Goal: Find specific page/section: Find specific page/section

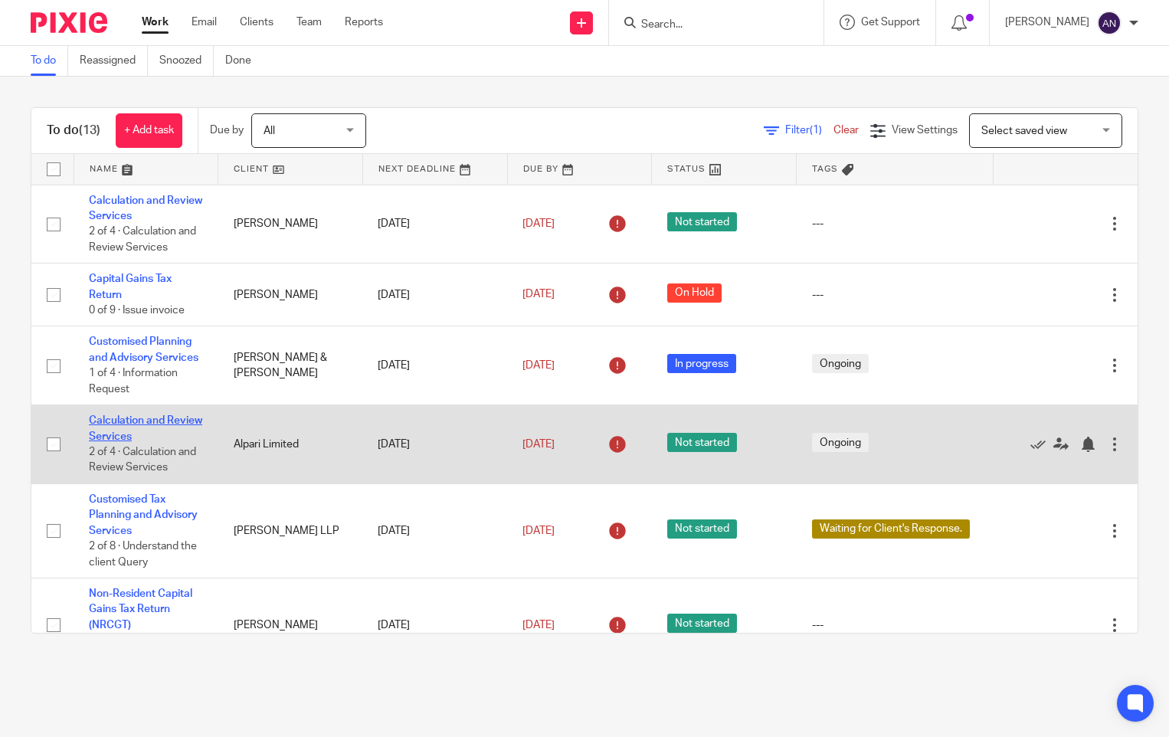
click at [125, 441] on link "Calculation and Review Services" at bounding box center [145, 428] width 113 height 26
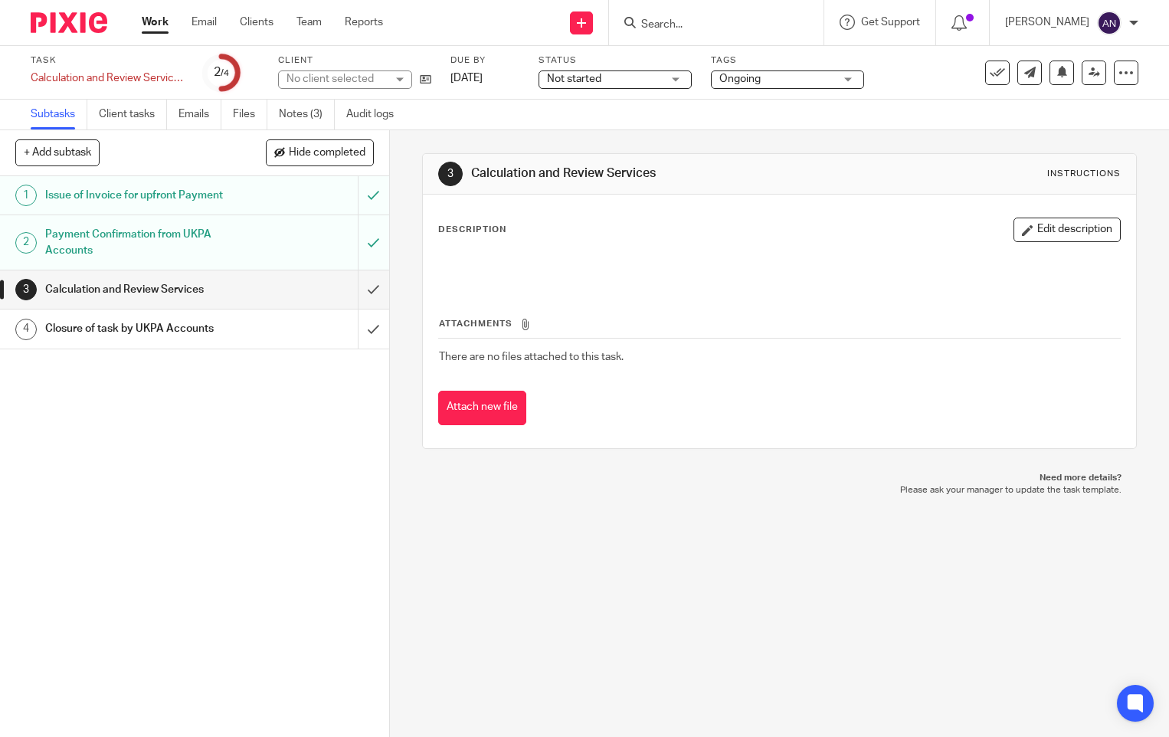
click at [432, 85] on div "Task Calculation and Review Services Save Calculation and Review Services 2 /4 …" at bounding box center [492, 72] width 923 height 37
click at [430, 83] on icon at bounding box center [425, 79] width 11 height 11
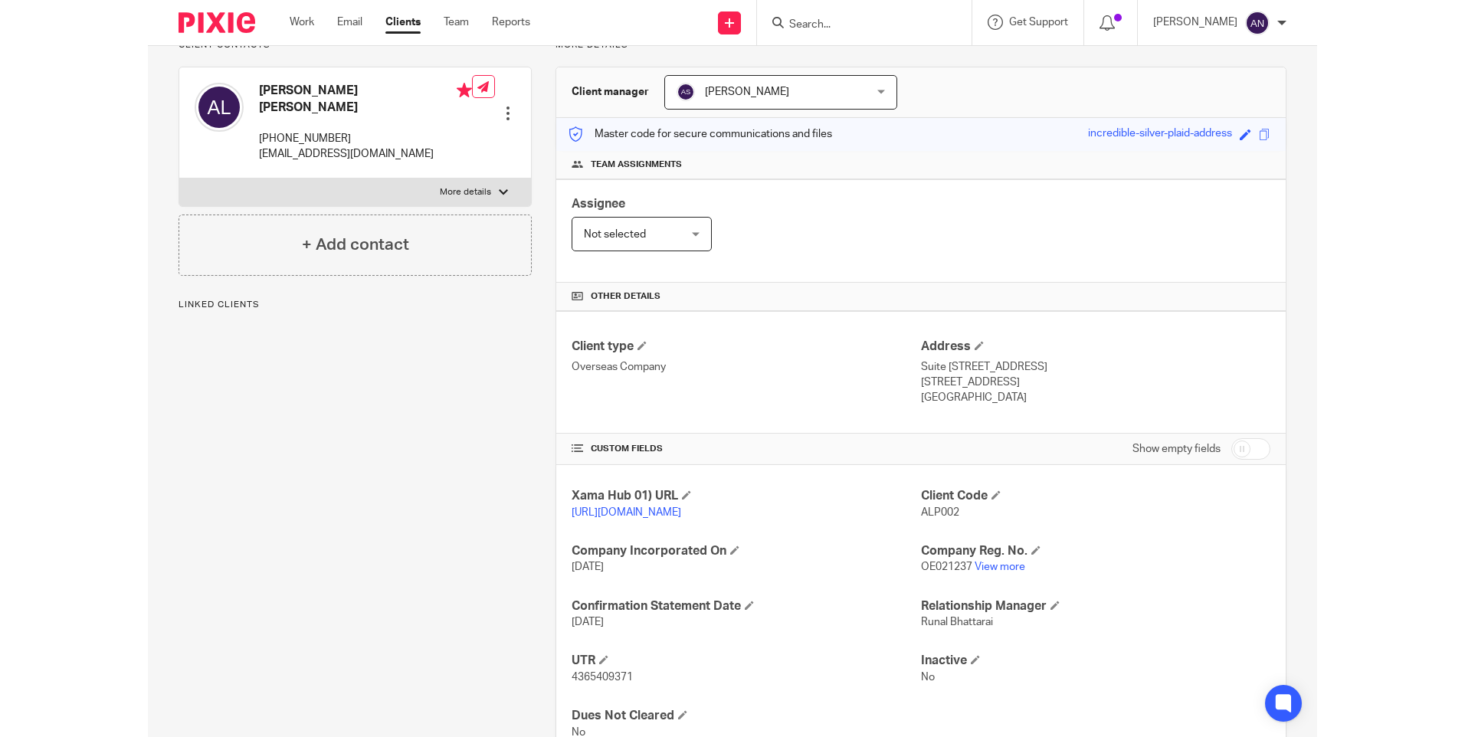
scroll to position [197, 0]
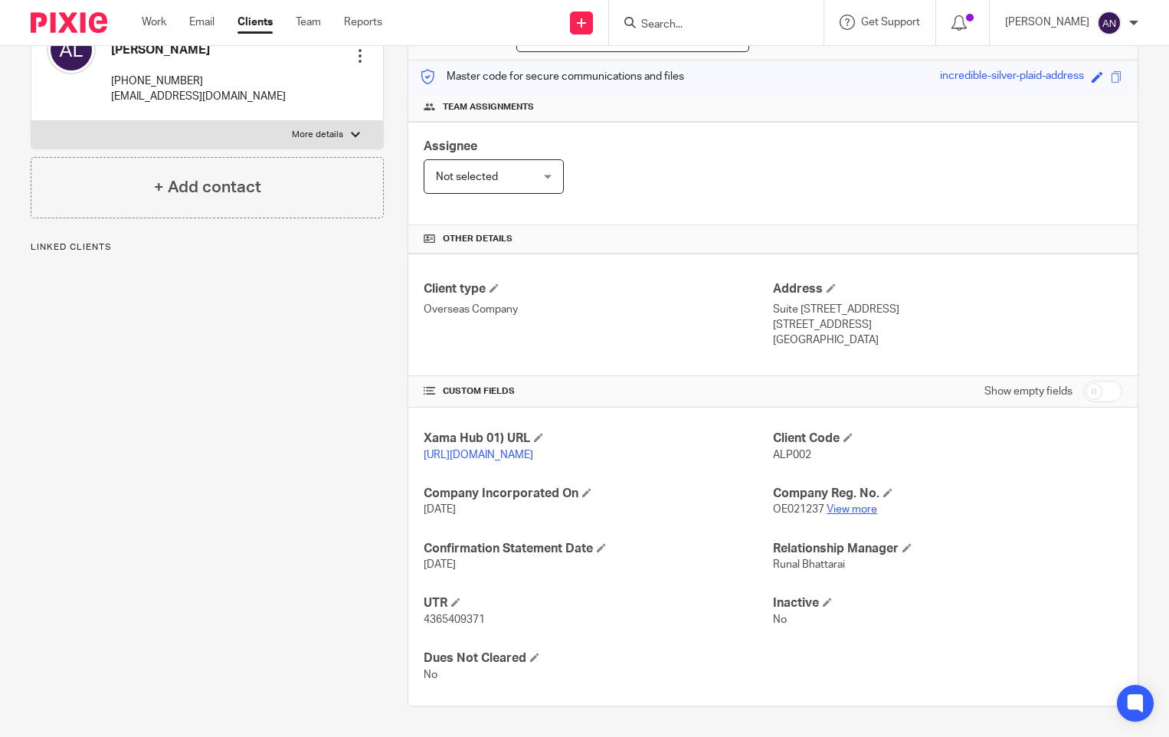
click at [849, 510] on link "View more" at bounding box center [852, 509] width 51 height 11
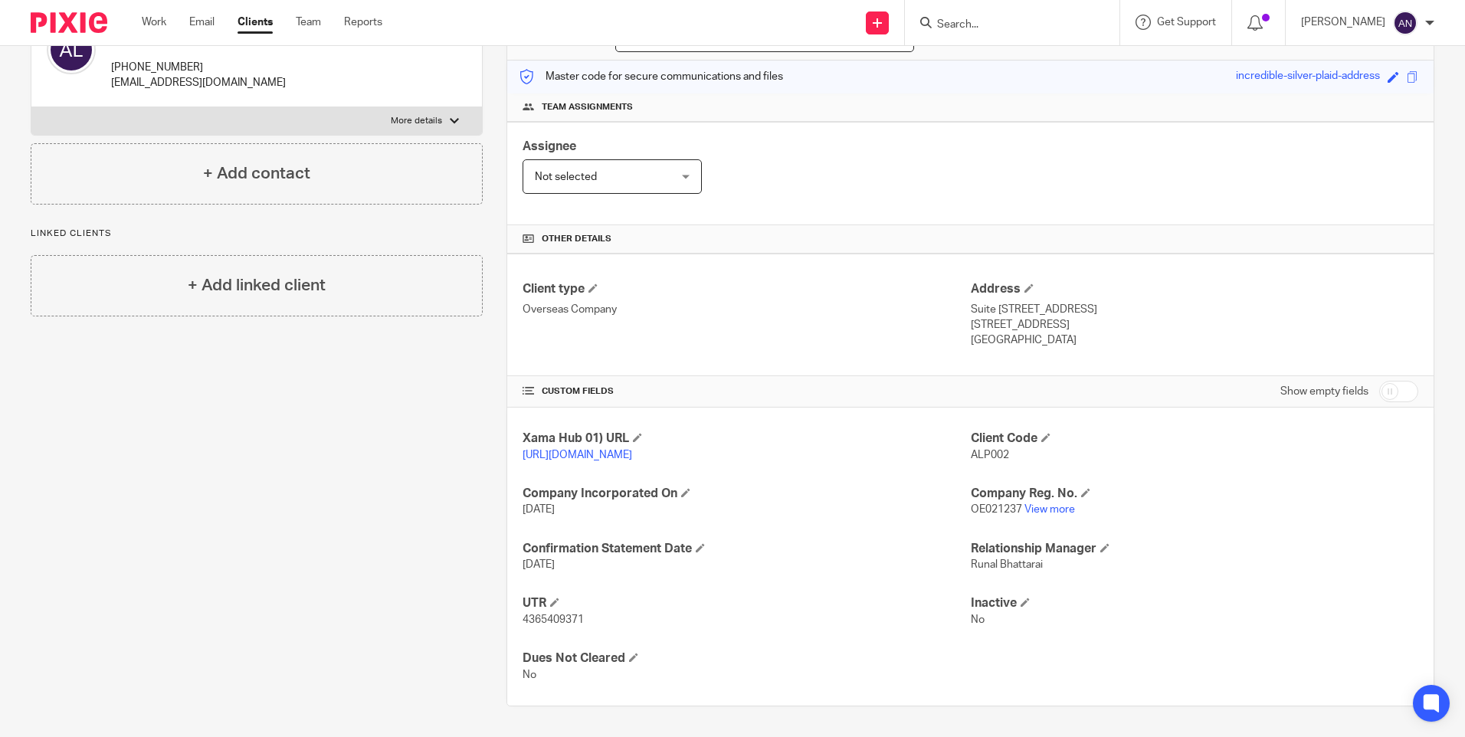
click at [983, 23] on input "Search" at bounding box center [1004, 25] width 138 height 14
type input "c"
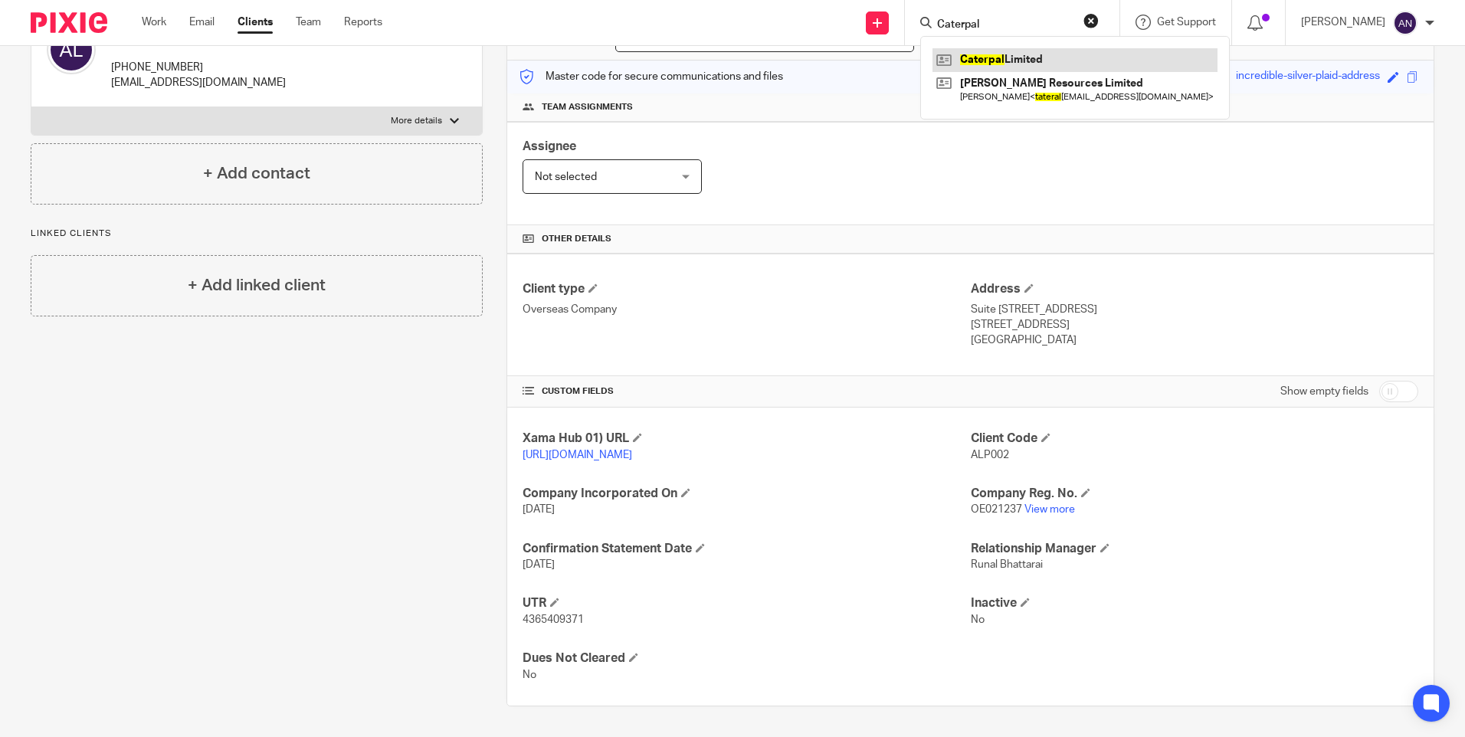
type input "Caterpal"
click at [1032, 59] on link at bounding box center [1074, 59] width 285 height 23
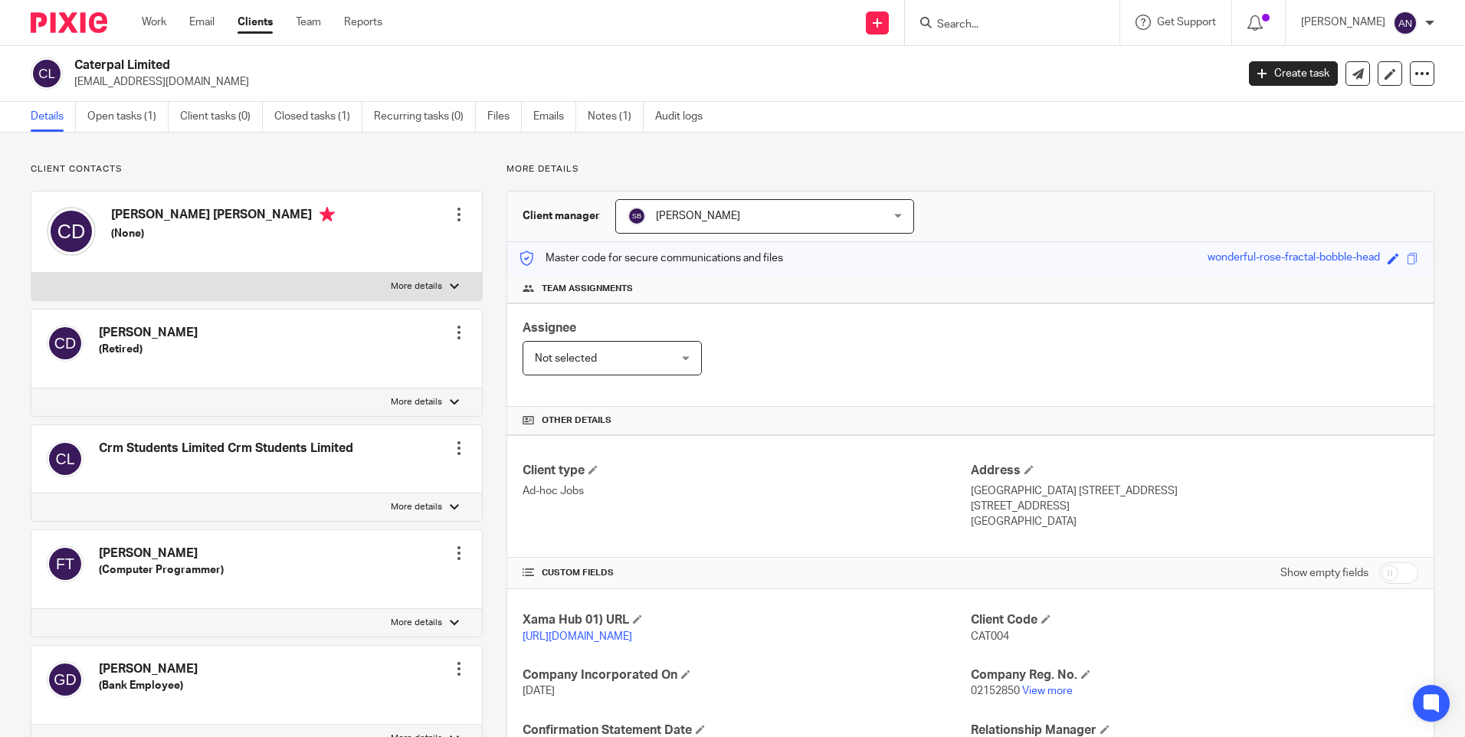
click at [984, 25] on input "Search" at bounding box center [1004, 25] width 138 height 14
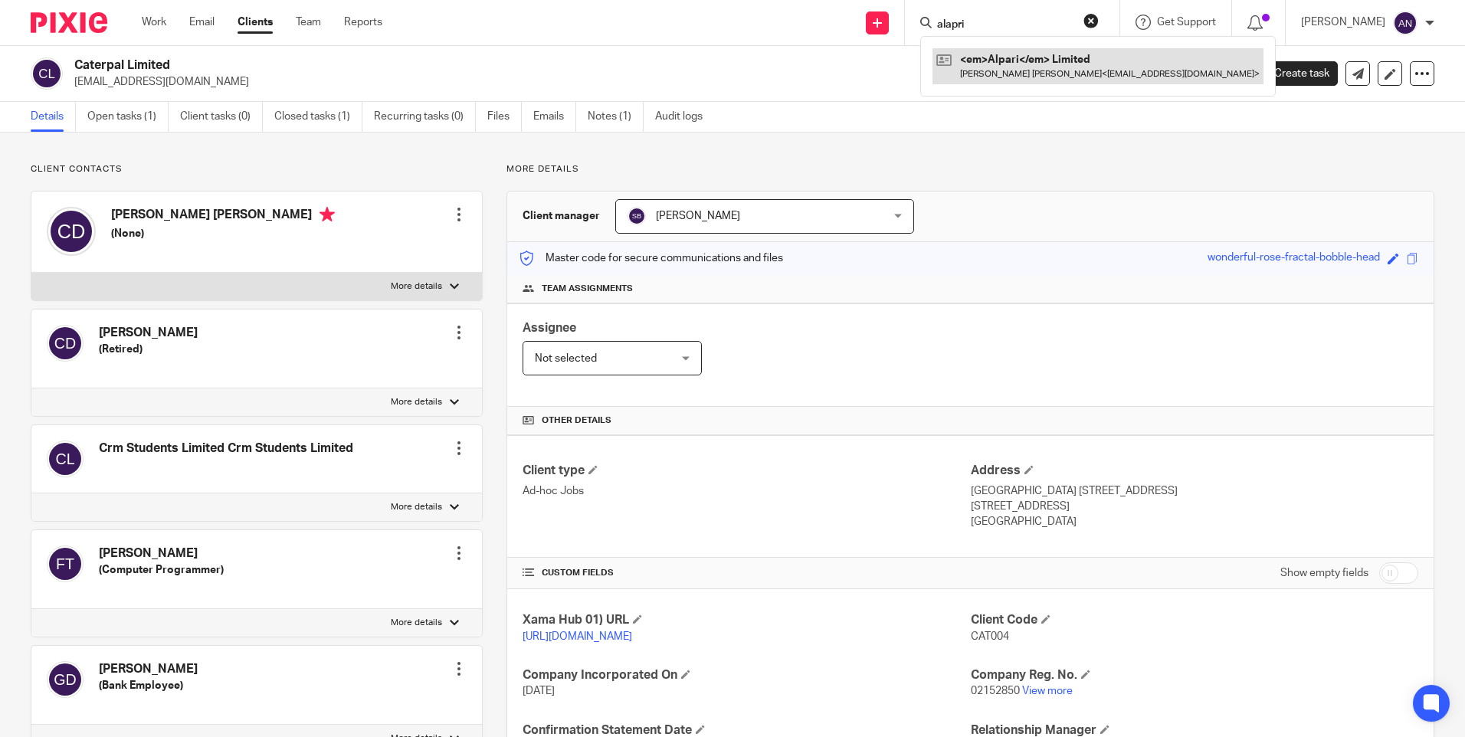
type input "alapri"
click at [1010, 68] on link at bounding box center [1097, 65] width 331 height 35
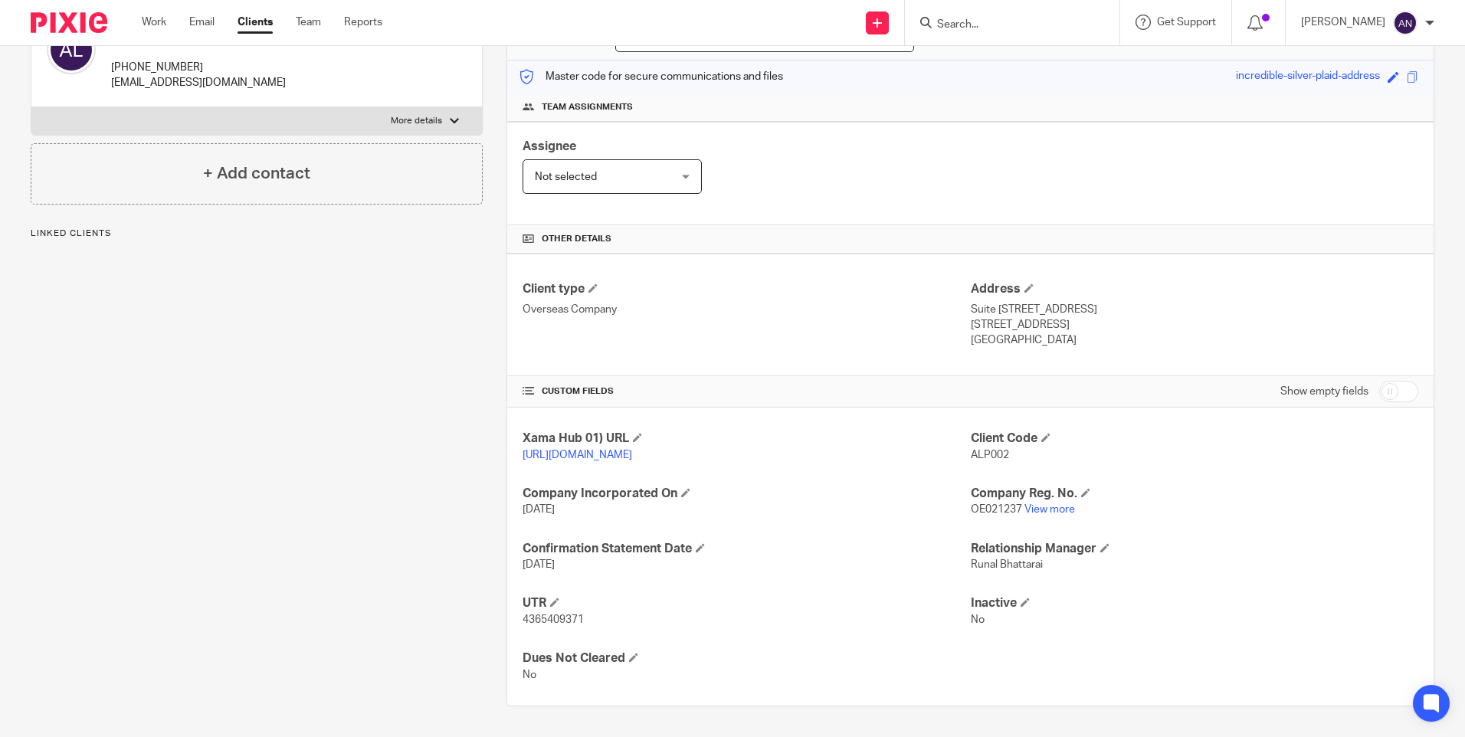
scroll to position [197, 0]
click at [797, 344] on div "Client type Overseas Company Address [STREET_ADDRESS] [STREET_ADDRESS] [GEOGRAP…" at bounding box center [970, 315] width 926 height 123
click at [1033, 505] on link "View more" at bounding box center [1049, 509] width 51 height 11
click at [550, 616] on span "4365409371" at bounding box center [552, 619] width 61 height 11
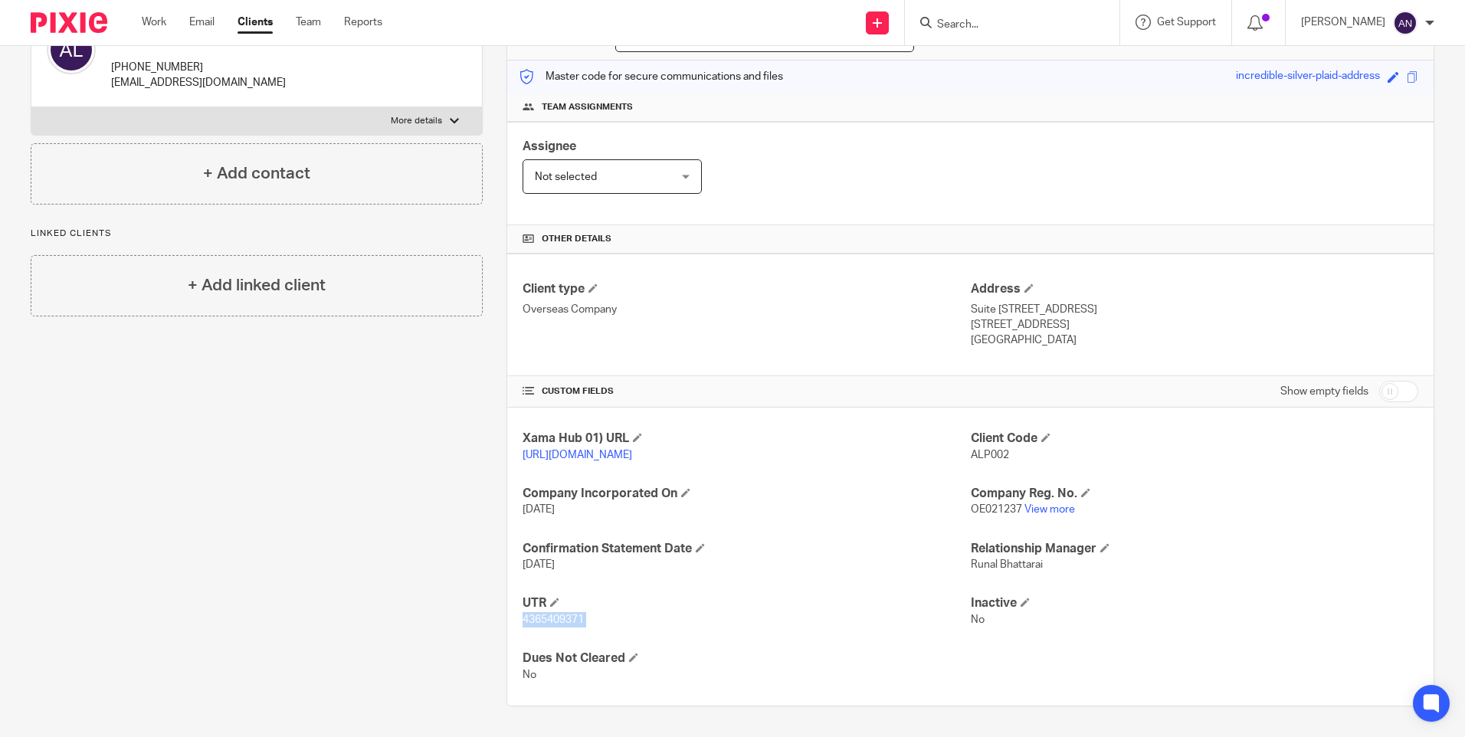
click at [550, 616] on span "4365409371" at bounding box center [552, 619] width 61 height 11
drag, startPoint x: 550, startPoint y: 616, endPoint x: 538, endPoint y: 624, distance: 14.2
click at [538, 624] on span "4365409371" at bounding box center [552, 619] width 61 height 11
drag, startPoint x: 518, startPoint y: 617, endPoint x: 601, endPoint y: 623, distance: 82.9
click at [601, 623] on div "Xama Hub 01) URL [URL][DOMAIN_NAME] Client Code ALP002 Company Incorporated On …" at bounding box center [970, 557] width 926 height 298
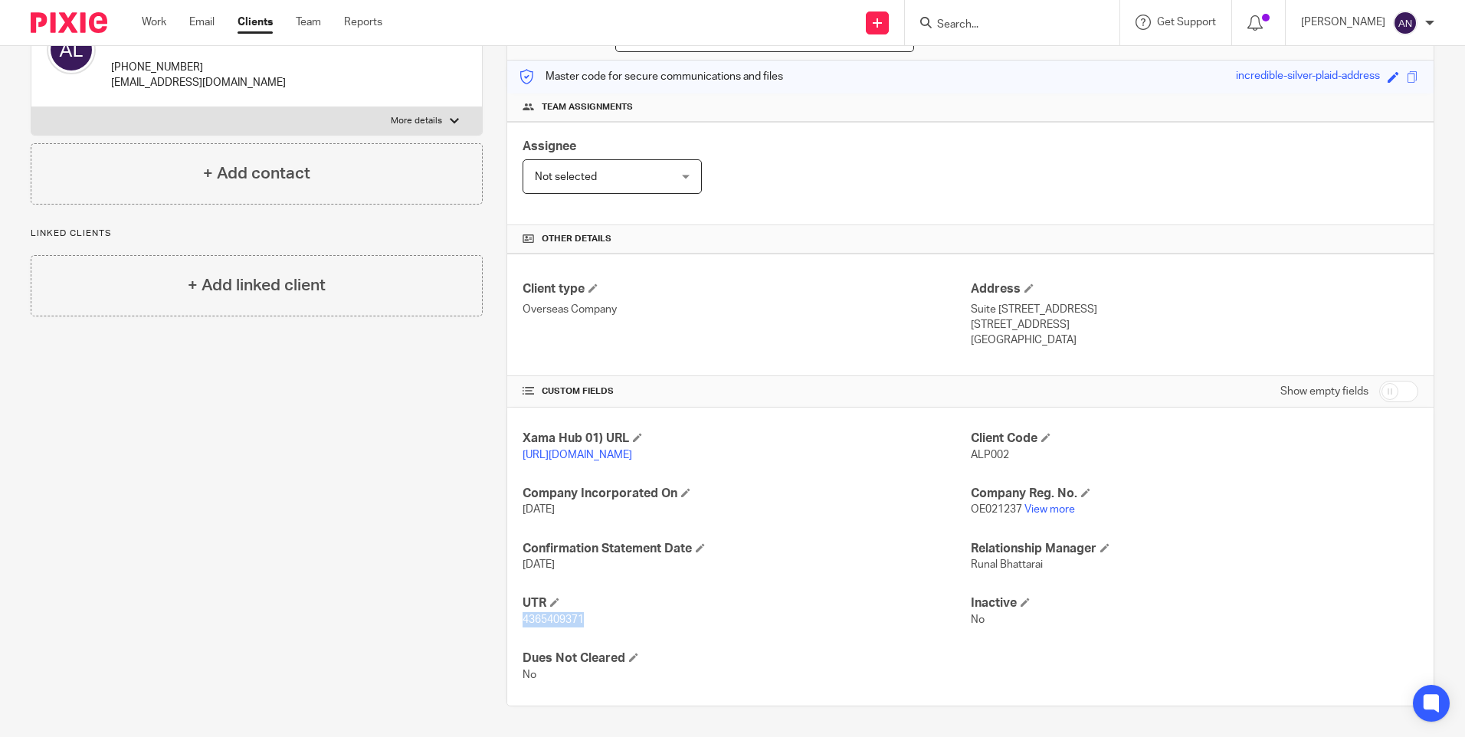
click at [601, 623] on p "4365409371" at bounding box center [745, 619] width 447 height 15
drag, startPoint x: 601, startPoint y: 623, endPoint x: 409, endPoint y: 512, distance: 221.0
click at [411, 515] on div "Client contacts [PERSON_NAME] [PERSON_NAME] [PHONE_NUMBER] [EMAIL_ADDRESS][DOMA…" at bounding box center [245, 344] width 476 height 725
